Goal: Task Accomplishment & Management: Manage account settings

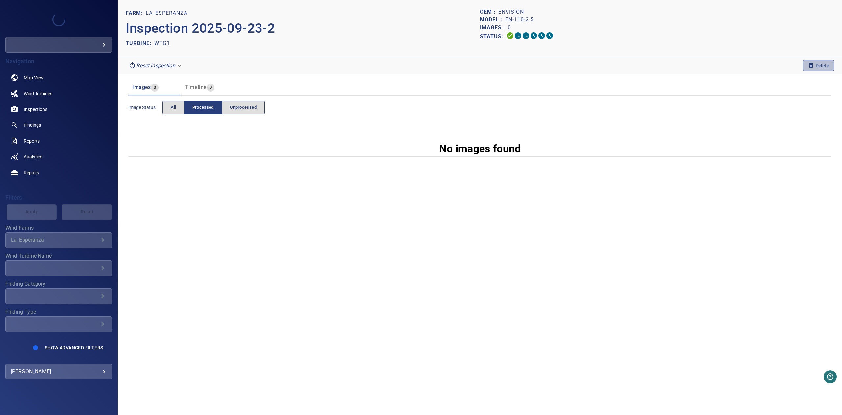
click at [808, 67] on icon "button" at bounding box center [811, 65] width 7 height 7
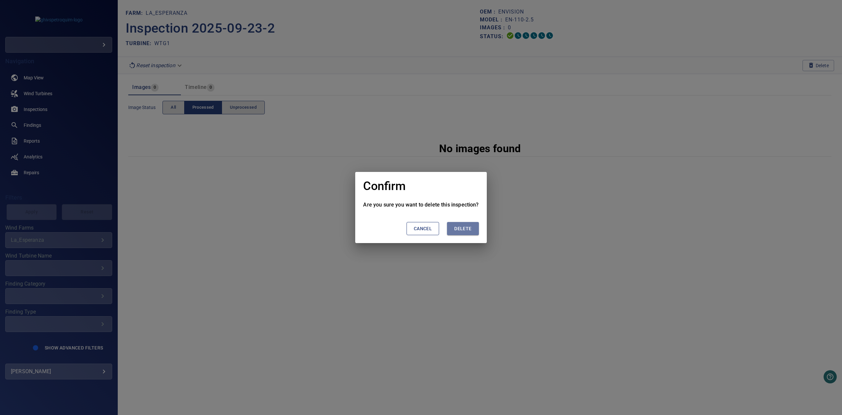
click at [457, 234] on button "Delete" at bounding box center [463, 228] width 32 height 13
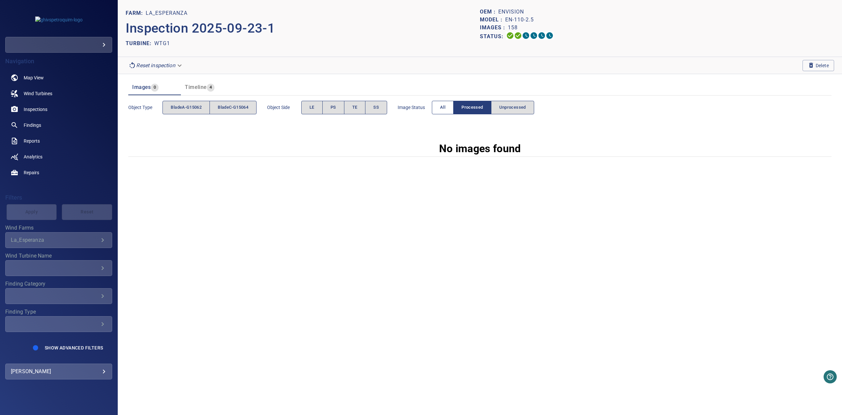
click at [436, 111] on button "All" at bounding box center [443, 107] width 22 height 13
